Goal: Book appointment/travel/reservation

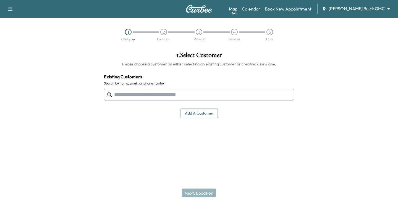
click at [363, 11] on body "Support Log Out Map Beta Calendar Book New Appointment [PERSON_NAME] Buick GMC …" at bounding box center [199, 102] width 398 height 204
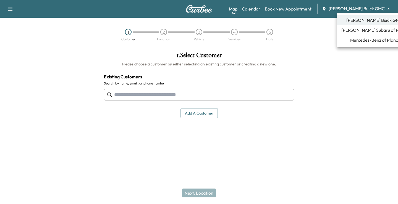
click at [368, 29] on span "[PERSON_NAME] Subaru of Plano" at bounding box center [374, 30] width 66 height 7
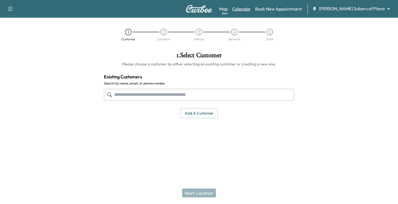
click at [251, 9] on link "Calendar" at bounding box center [241, 9] width 19 height 7
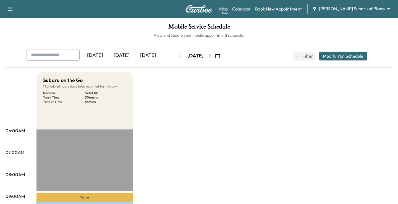
click at [354, 9] on body "Support Log Out Map Beta Calendar Book New Appointment [PERSON_NAME] Subaru of …" at bounding box center [199, 102] width 398 height 204
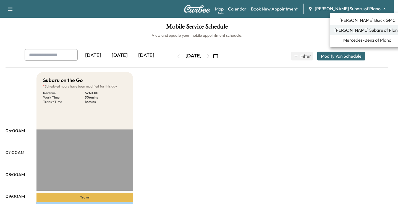
click at [285, 95] on div at bounding box center [199, 102] width 398 height 204
